Goal: Transaction & Acquisition: Purchase product/service

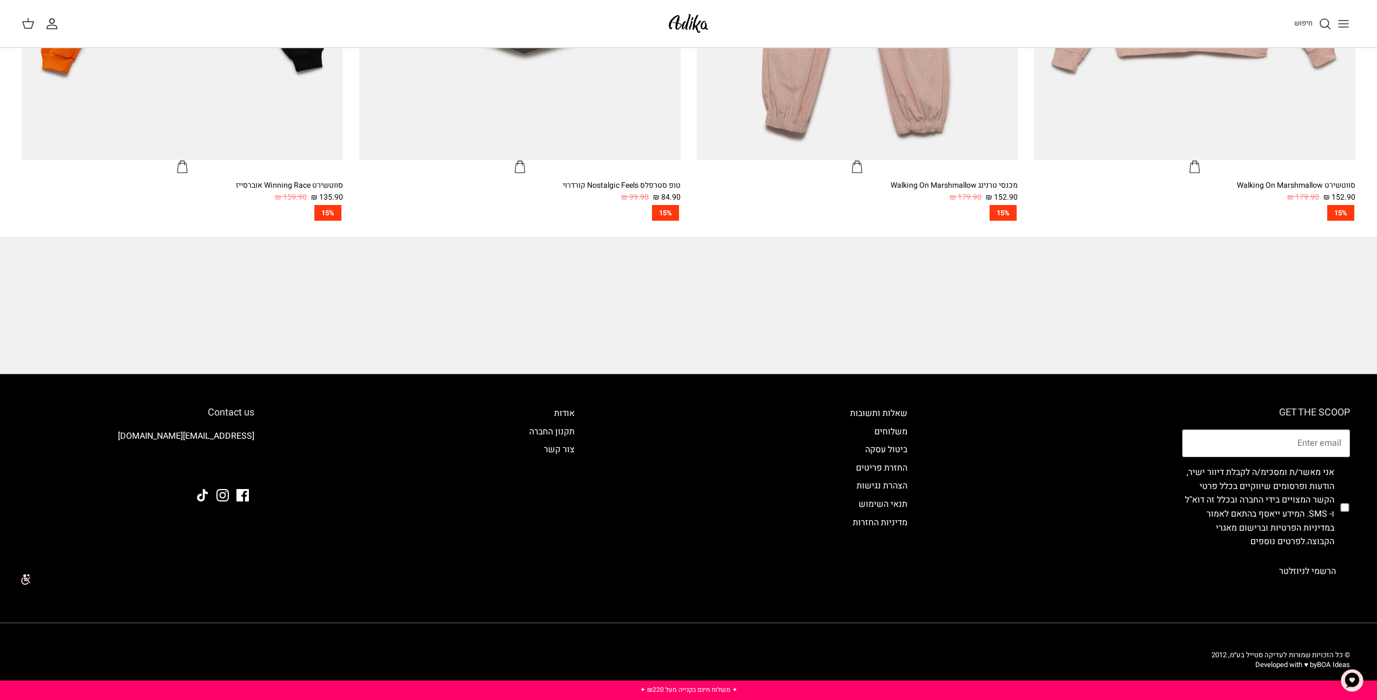
scroll to position [1388, 0]
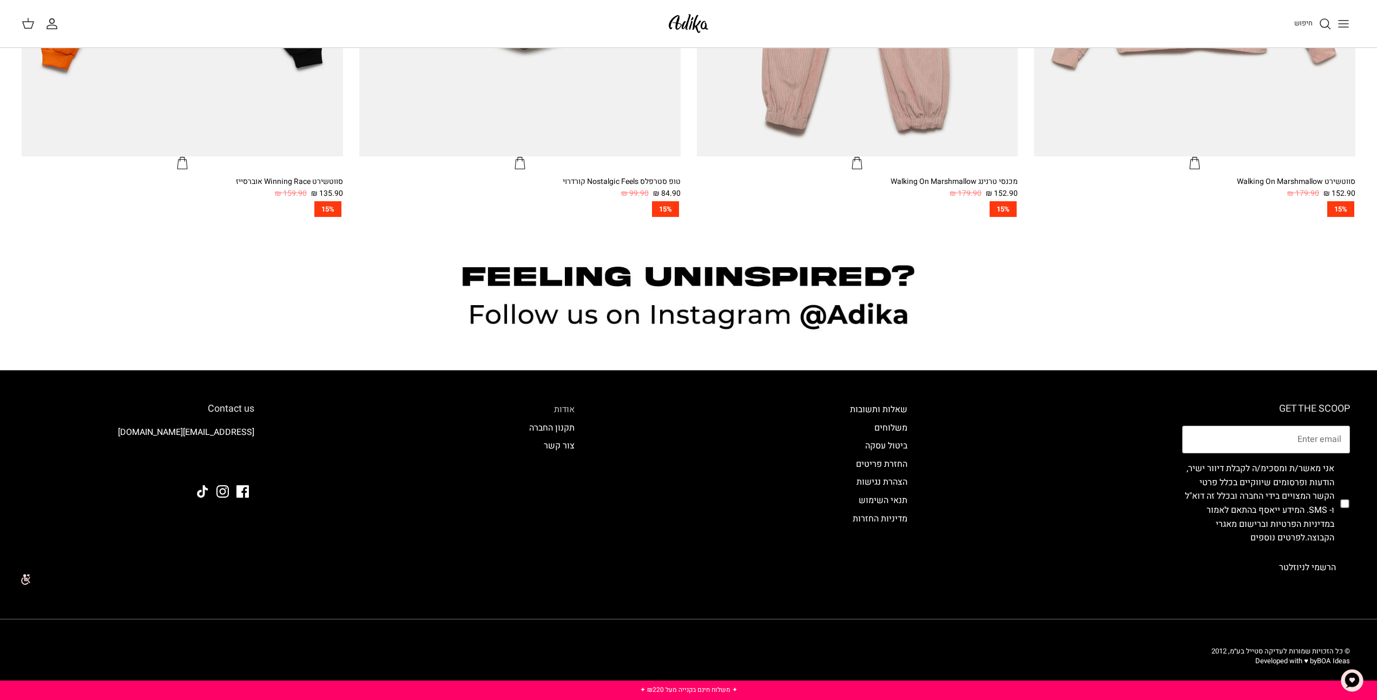
click at [563, 405] on link "אודות" at bounding box center [564, 409] width 21 height 13
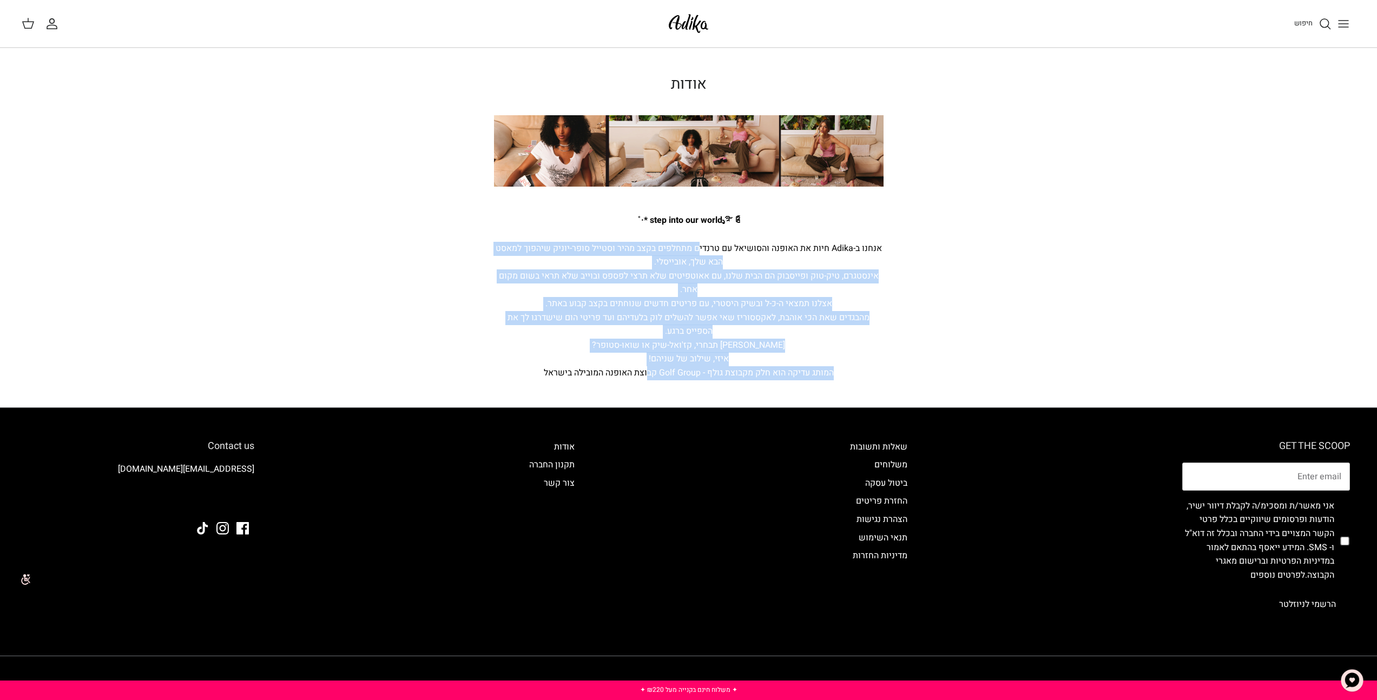
drag, startPoint x: 698, startPoint y: 247, endPoint x: 645, endPoint y: 378, distance: 140.6
click at [645, 378] on div "step into our world ೃ࿐ ༊ *·˚ אנחנו ב-Adika חיות את האופנה והסושיאל עם טרנדים מת…" at bounding box center [689, 297] width 390 height 166
click at [1347, 24] on icon "Toggle menu" at bounding box center [1343, 23] width 13 height 13
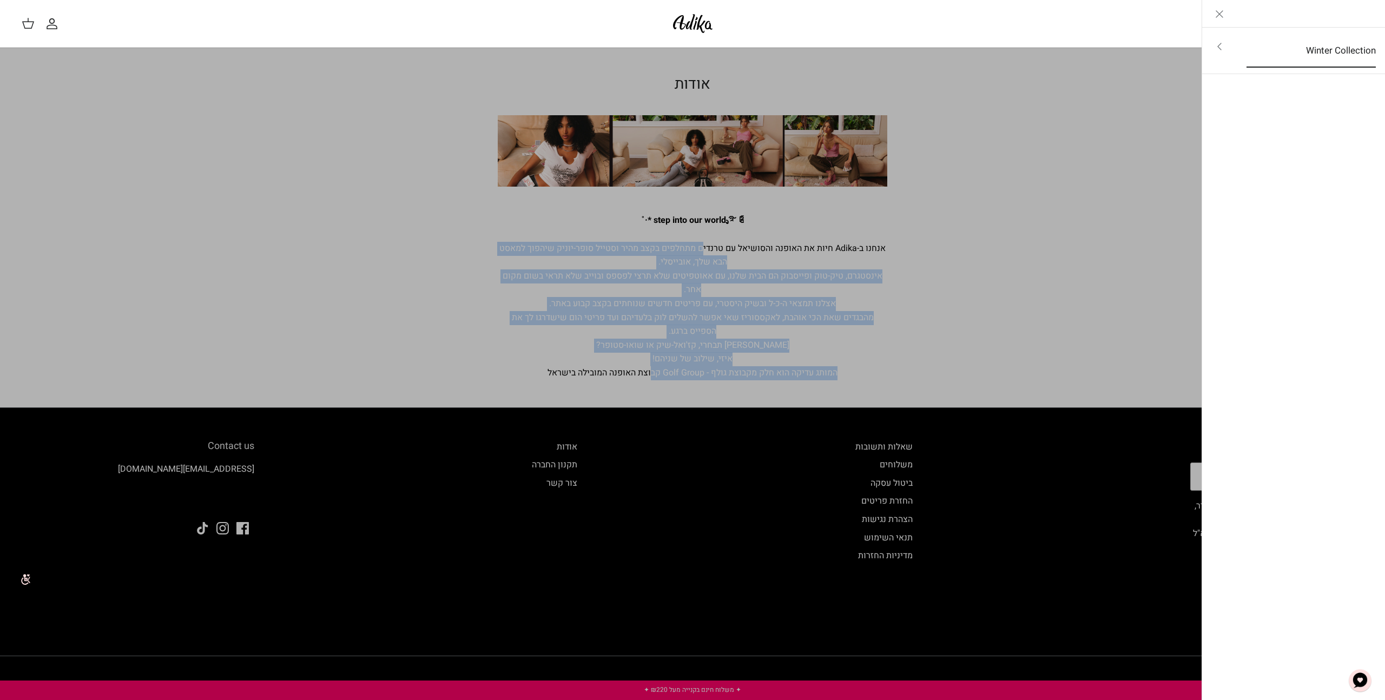
click at [1318, 55] on link "Winter Collection" at bounding box center [1311, 51] width 149 height 34
click at [1327, 48] on link "לכל הפריטים" at bounding box center [1294, 47] width 173 height 27
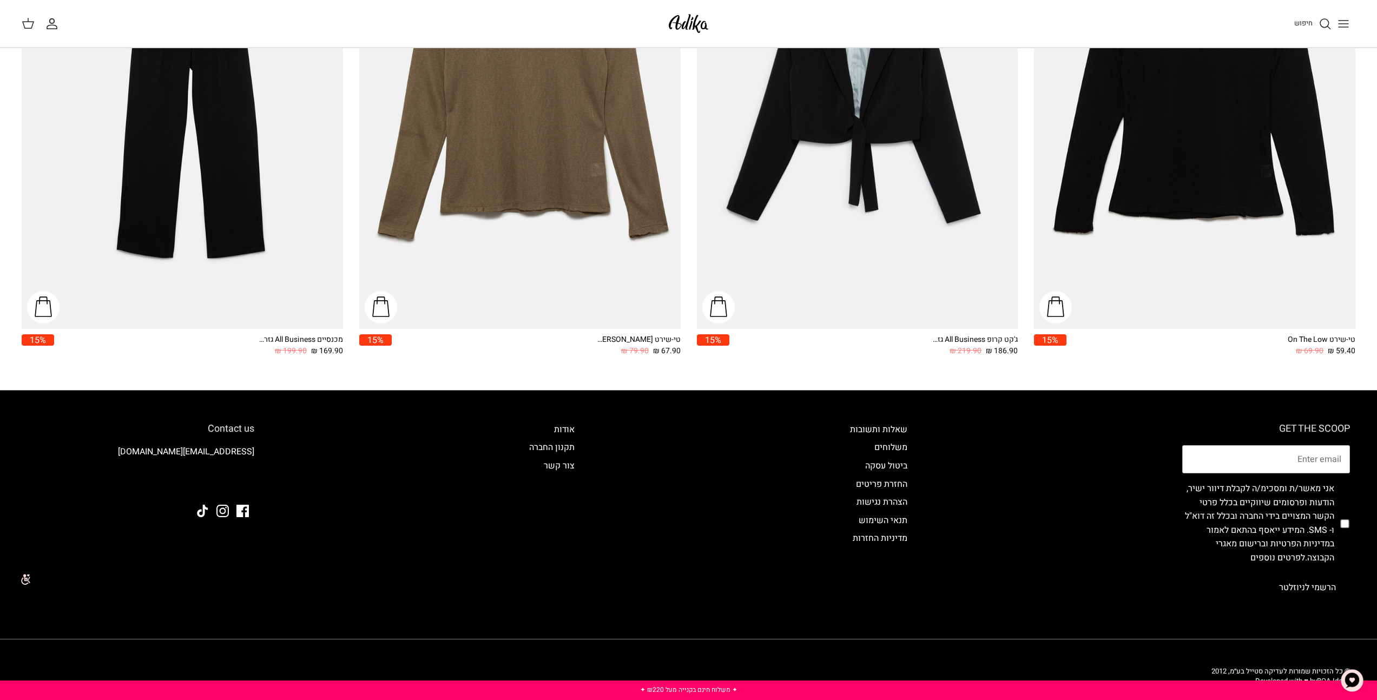
scroll to position [2231, 0]
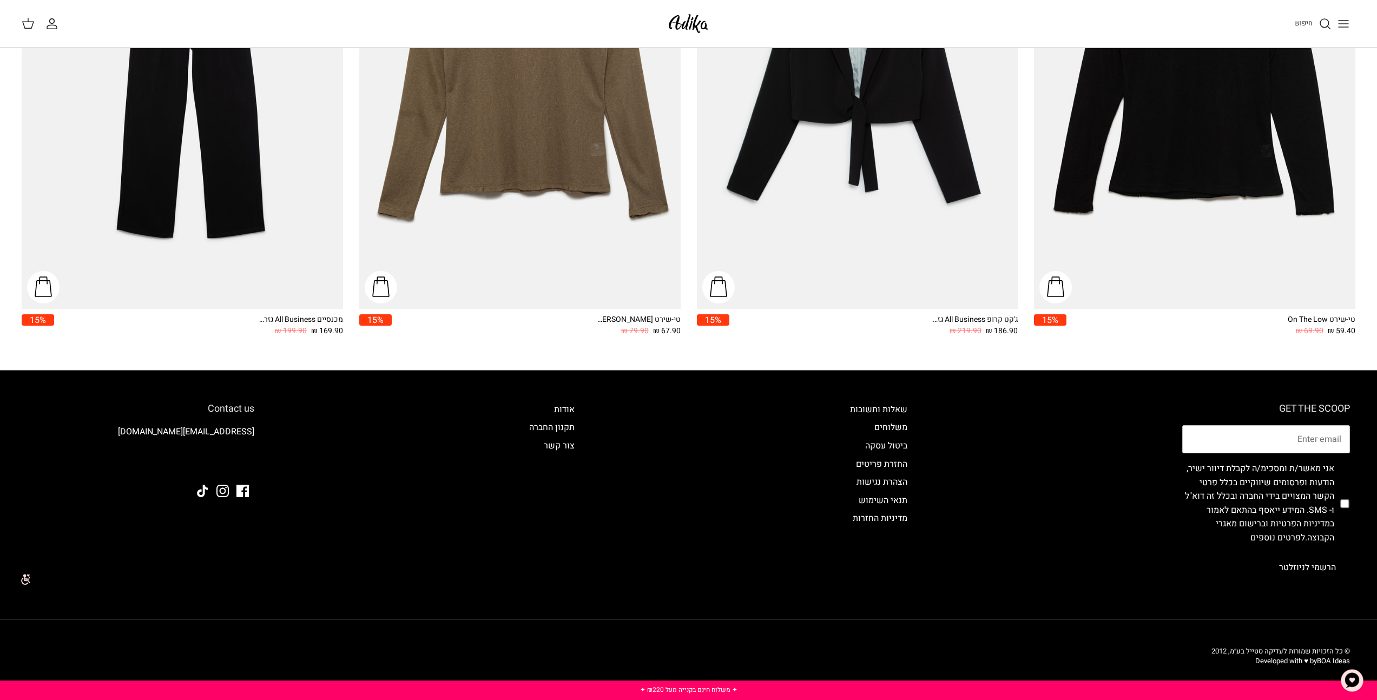
click at [542, 169] on img "טי-שירט Sandy Dunes שרוולים ארוכים" at bounding box center [519, 94] width 321 height 429
